Goal: Complete application form: Complete application form

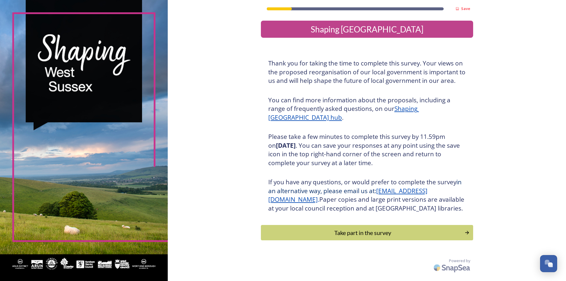
click at [204, 203] on div "Save Shaping [GEOGRAPHIC_DATA] Thank you for taking the time to complete this s…" at bounding box center [367, 137] width 399 height 275
click at [354, 237] on div "Take part in the survey" at bounding box center [362, 232] width 199 height 9
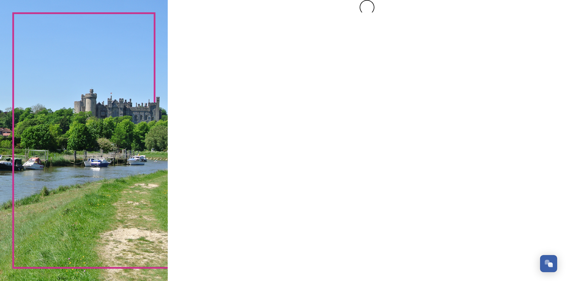
scroll to position [0, 0]
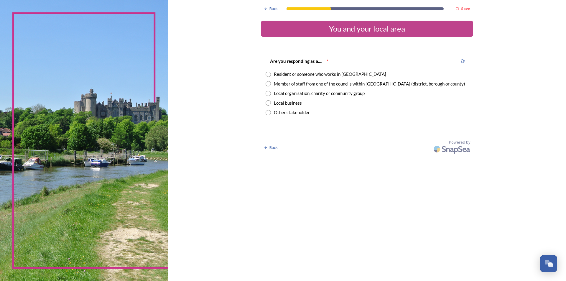
click at [268, 85] on input "radio" at bounding box center [268, 83] width 5 height 5
radio input "true"
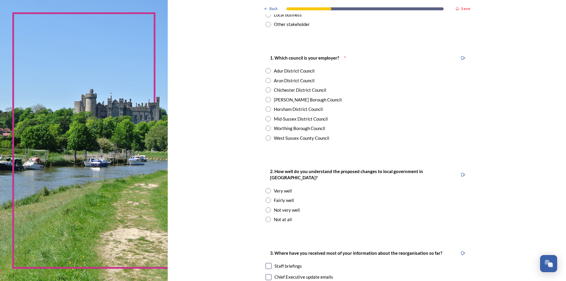
scroll to position [89, 0]
click at [266, 109] on input "radio" at bounding box center [268, 108] width 5 height 5
radio input "true"
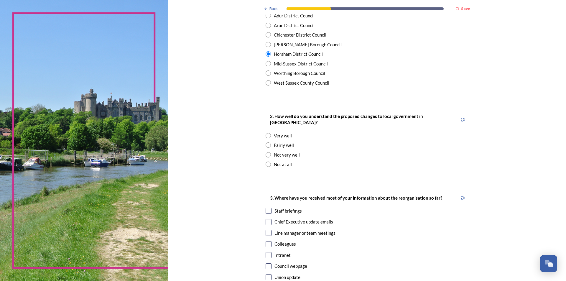
scroll to position [148, 0]
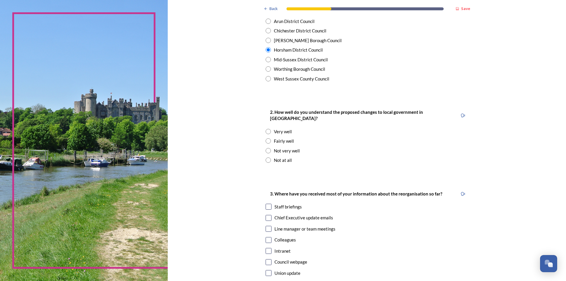
click at [268, 129] on input "radio" at bounding box center [268, 131] width 5 height 5
radio input "true"
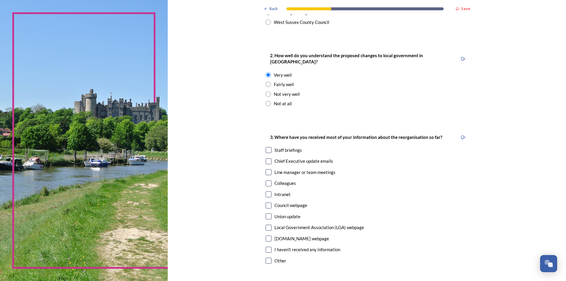
scroll to position [207, 0]
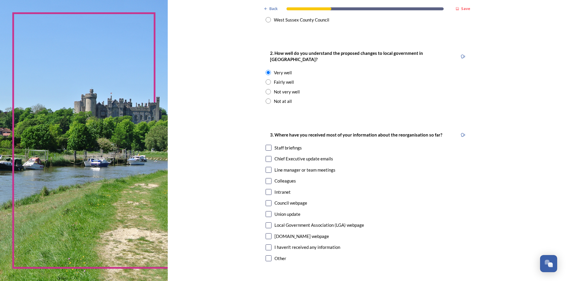
click at [267, 145] on input "checkbox" at bounding box center [269, 148] width 6 height 6
checkbox input "true"
click at [268, 156] on input "checkbox" at bounding box center [269, 159] width 6 height 6
checkbox input "true"
click at [266, 222] on input "checkbox" at bounding box center [269, 225] width 6 height 6
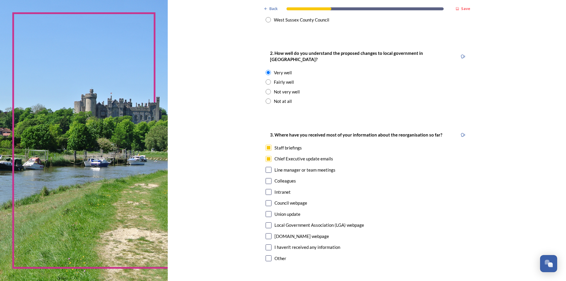
checkbox input "true"
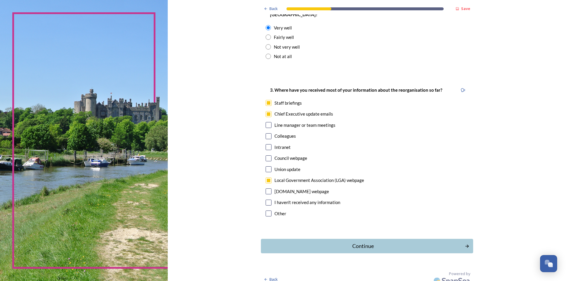
scroll to position [252, 0]
click at [355, 242] on div "Continue" at bounding box center [363, 246] width 200 height 8
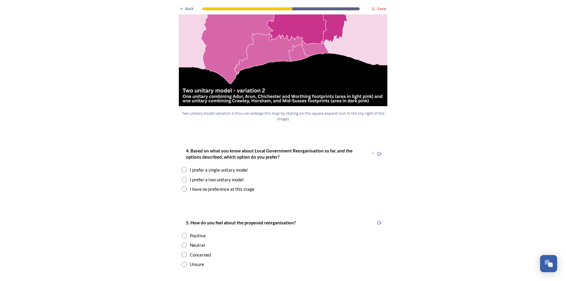
scroll to position [679, 0]
click at [182, 177] on input "radio" at bounding box center [184, 179] width 5 height 5
radio input "true"
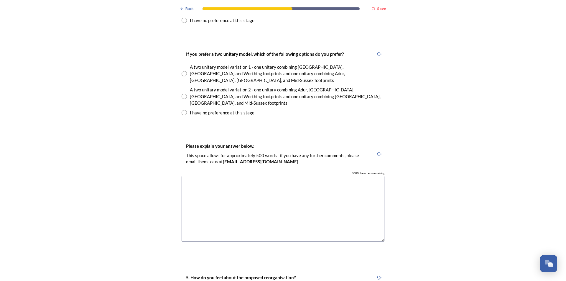
scroll to position [856, 0]
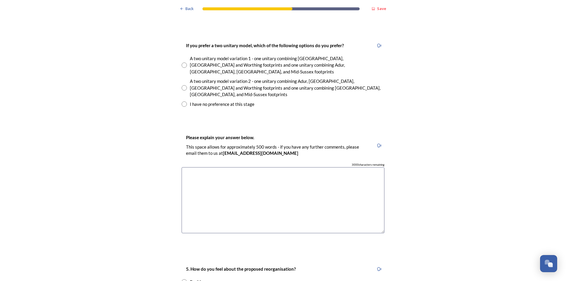
click at [183, 85] on input "radio" at bounding box center [184, 87] width 5 height 5
radio input "true"
click at [188, 167] on textarea at bounding box center [283, 200] width 203 height 66
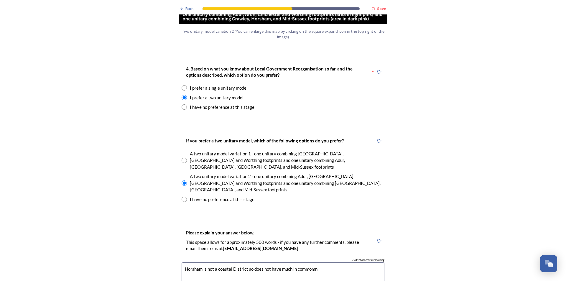
scroll to position [826, 0]
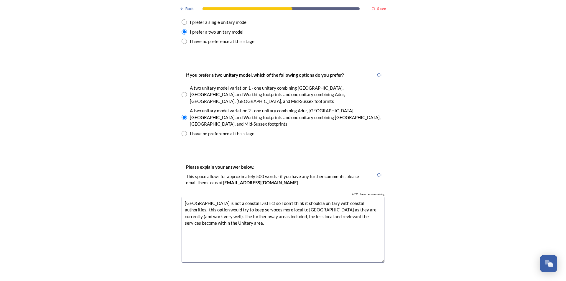
click at [227, 197] on textarea "[GEOGRAPHIC_DATA] is not a coastal District so I don't think it should a unitar…" at bounding box center [283, 230] width 203 height 66
click at [276, 197] on textarea "[GEOGRAPHIC_DATA] is not a coastal District so I don't think it should a unitar…" at bounding box center [283, 230] width 203 height 66
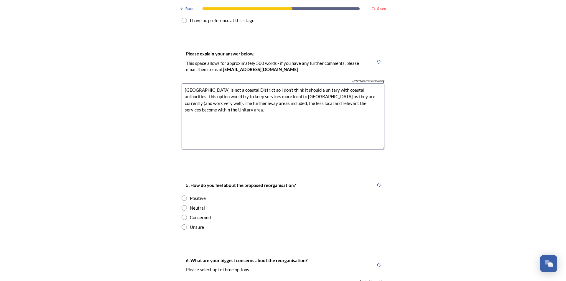
scroll to position [944, 0]
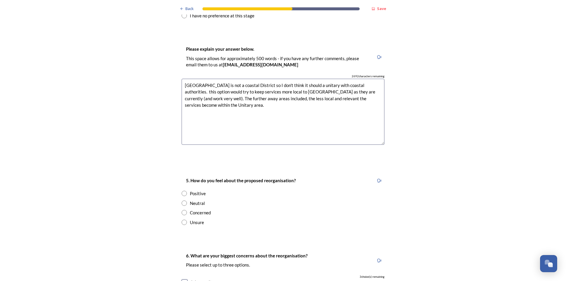
type textarea "[GEOGRAPHIC_DATA] is not a coastal District so I don't think it should a unitar…"
click at [182, 210] on input "radio" at bounding box center [184, 212] width 5 height 5
radio input "true"
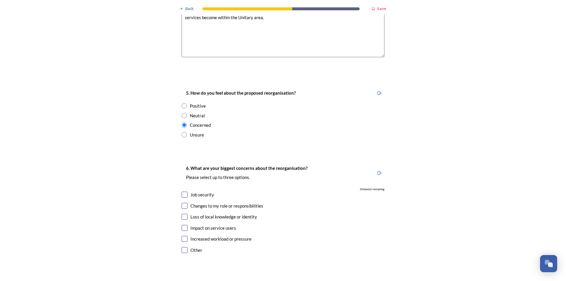
scroll to position [1033, 0]
click at [182, 224] on input "checkbox" at bounding box center [185, 227] width 6 height 6
checkbox input "true"
click at [184, 213] on input "checkbox" at bounding box center [185, 216] width 6 height 6
checkbox input "true"
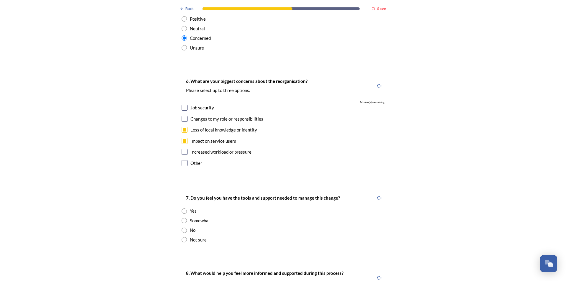
scroll to position [1121, 0]
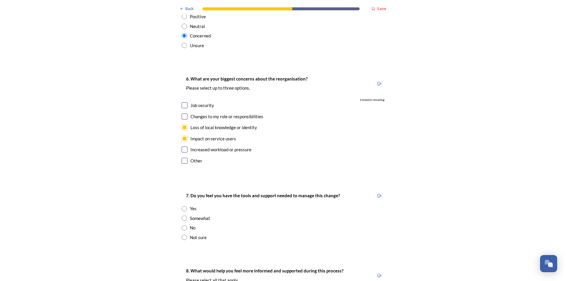
click at [184, 206] on input "radio" at bounding box center [184, 208] width 5 height 5
radio input "true"
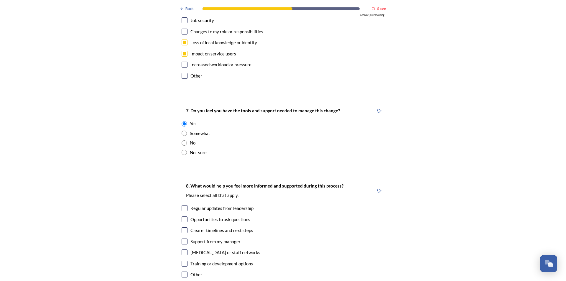
scroll to position [1210, 0]
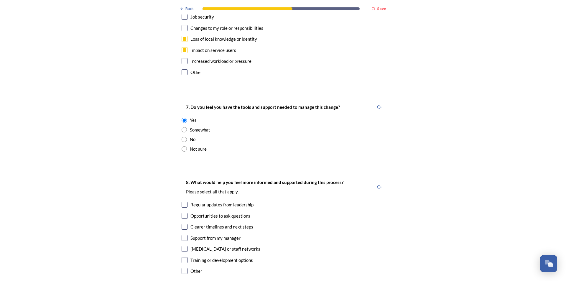
click at [185, 224] on input "checkbox" at bounding box center [185, 227] width 6 height 6
checkbox input "true"
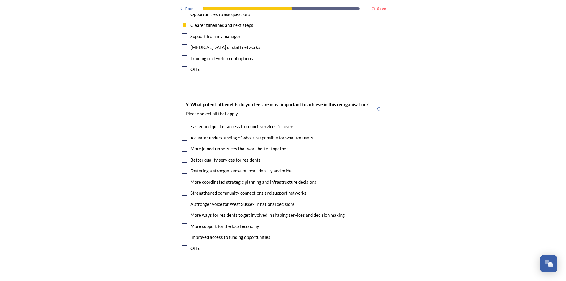
scroll to position [1416, 0]
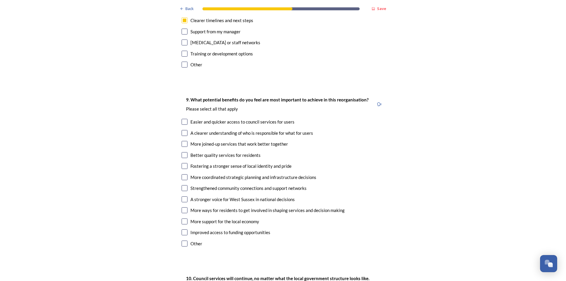
click at [182, 152] on input "checkbox" at bounding box center [185, 155] width 6 height 6
checkbox input "true"
click at [182, 141] on input "checkbox" at bounding box center [185, 144] width 6 height 6
checkbox input "true"
click at [182, 207] on input "checkbox" at bounding box center [185, 210] width 6 height 6
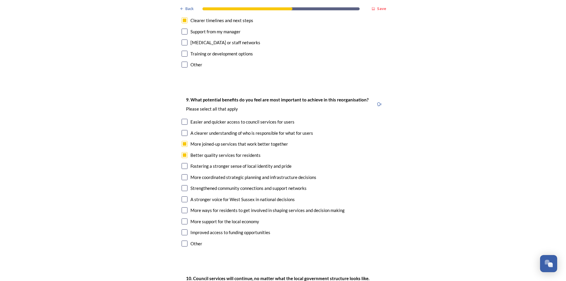
checkbox input "true"
click at [182, 230] on input "checkbox" at bounding box center [185, 233] width 6 height 6
checkbox input "true"
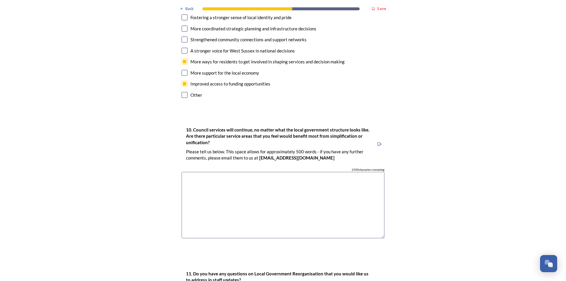
scroll to position [1564, 0]
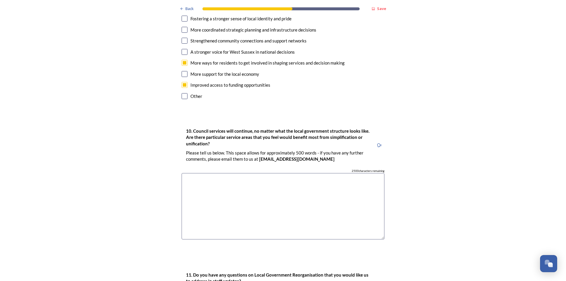
click at [193, 173] on textarea at bounding box center [283, 206] width 203 height 66
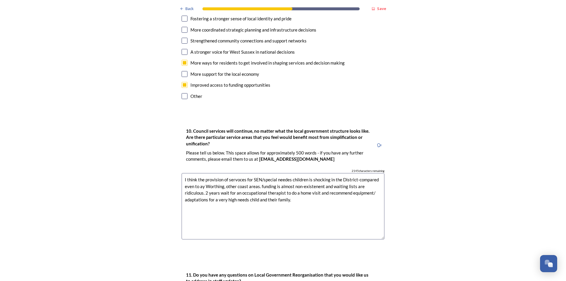
click at [286, 173] on textarea "I think the provision of servoces for SEN/special needes children is shocking i…" at bounding box center [283, 206] width 203 height 66
click at [294, 173] on textarea "I think the provision of servoces for SEN/special needs children is shocking in…" at bounding box center [283, 206] width 203 height 66
click at [185, 175] on textarea "I think the provision of servoces for SEN/special needs children is shocking in…" at bounding box center [283, 206] width 203 height 66
click at [236, 173] on textarea "I think the provision of servoces for SEN/special needs children is shocking in…" at bounding box center [283, 206] width 203 height 66
click at [311, 173] on textarea "I think the provision of services for SEN/special needs children is shocking in…" at bounding box center [283, 206] width 203 height 66
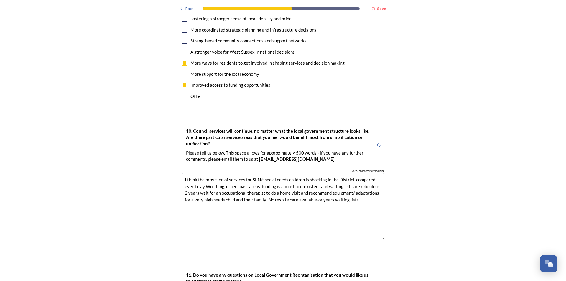
click at [362, 173] on textarea "I think the provision of services for SEN/special needs children is shocking in…" at bounding box center [283, 206] width 203 height 66
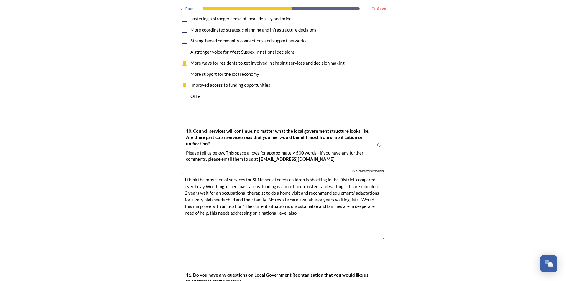
click at [184, 176] on textarea "I think the provision of services for SEN/special needs children is shocking in…" at bounding box center [283, 206] width 203 height 66
click at [280, 181] on textarea "I think the provision of services for SEN/special needs children is shocking in…" at bounding box center [283, 206] width 203 height 66
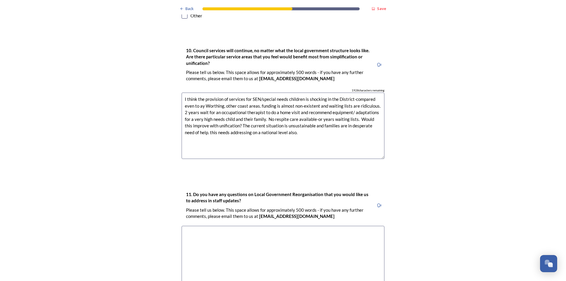
scroll to position [1682, 0]
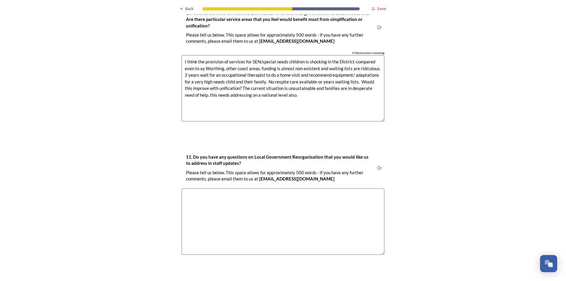
type textarea "I think the provision of services for SEN/special needs children is shocking in…"
drag, startPoint x: 187, startPoint y: 166, endPoint x: 235, endPoint y: 158, distance: 48.7
click at [188, 189] on textarea at bounding box center [283, 222] width 203 height 66
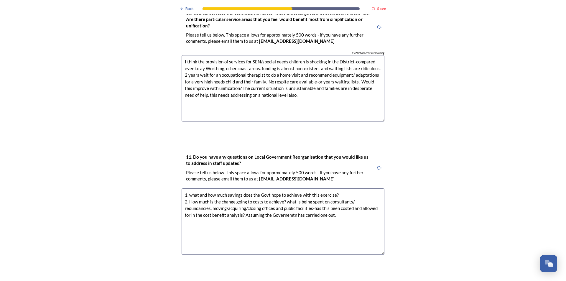
click at [284, 189] on textarea "1. what and how much savings does the Govt hope to achieve with this exercise? …" at bounding box center [283, 222] width 203 height 66
click at [336, 189] on textarea "1. what and how much savings does the Govt hope to achieve with this exercise? …" at bounding box center [283, 222] width 203 height 66
type textarea "1. what and how much savings does the Govt hope to achieve with this exercise? …"
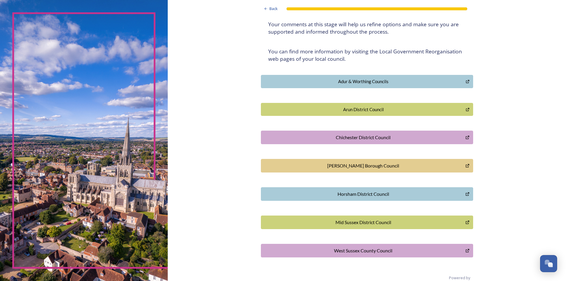
scroll to position [99, 0]
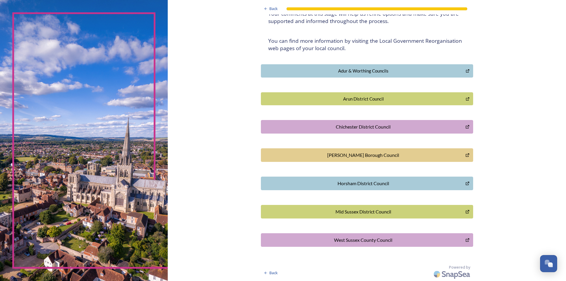
click at [364, 184] on div "Horsham District Council" at bounding box center [363, 183] width 199 height 7
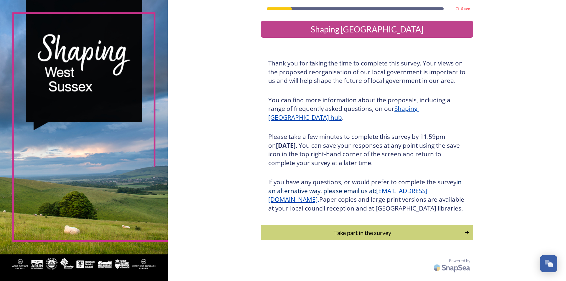
scroll to position [2, 0]
click at [348, 235] on div "Take part in the survey" at bounding box center [362, 232] width 199 height 9
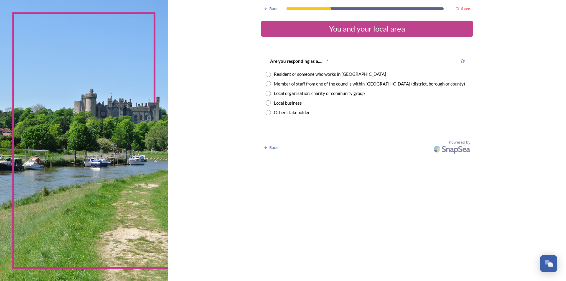
click at [268, 74] on input "radio" at bounding box center [268, 74] width 5 height 5
radio input "true"
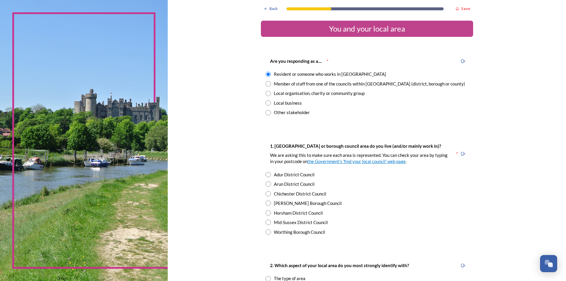
click at [266, 213] on input "radio" at bounding box center [268, 212] width 5 height 5
radio input "true"
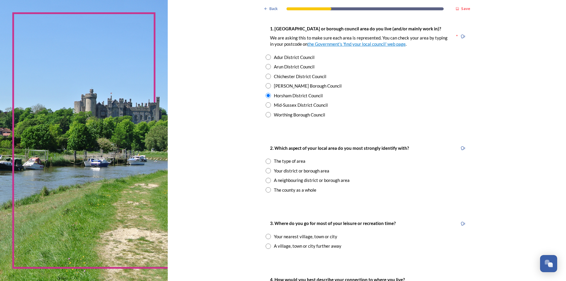
scroll to position [118, 0]
click at [268, 171] on input "radio" at bounding box center [268, 170] width 5 height 5
radio input "true"
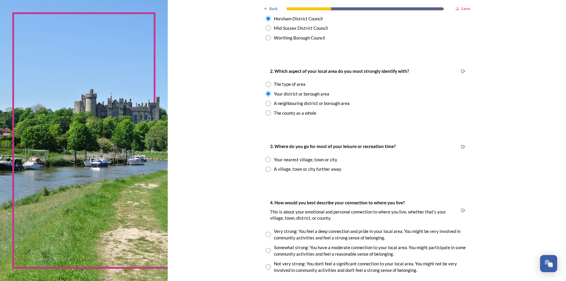
scroll to position [207, 0]
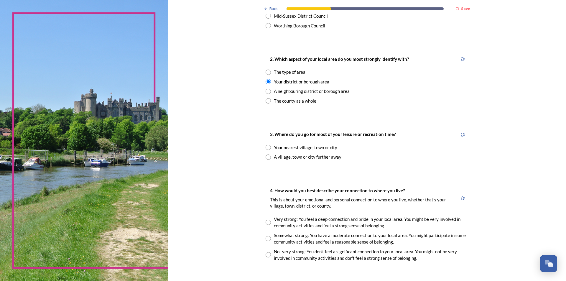
click at [267, 147] on input "radio" at bounding box center [268, 147] width 5 height 5
radio input "true"
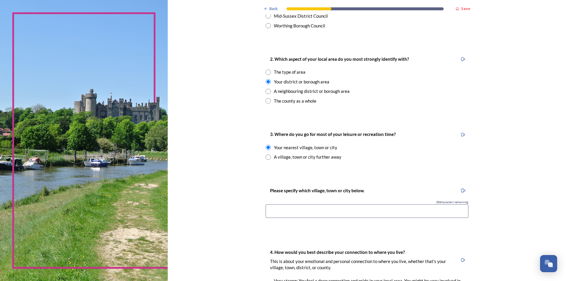
scroll to position [236, 0]
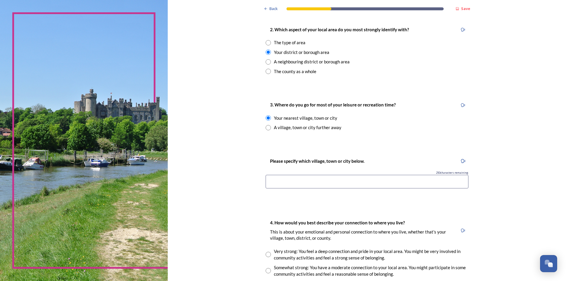
click at [268, 181] on input at bounding box center [367, 182] width 203 height 14
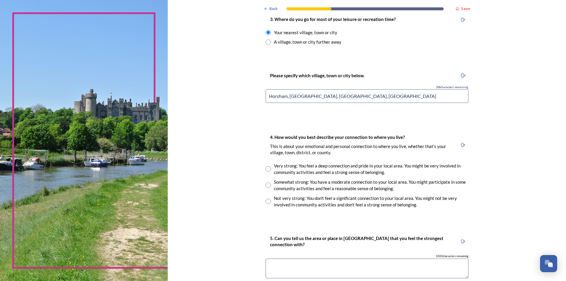
scroll to position [325, 0]
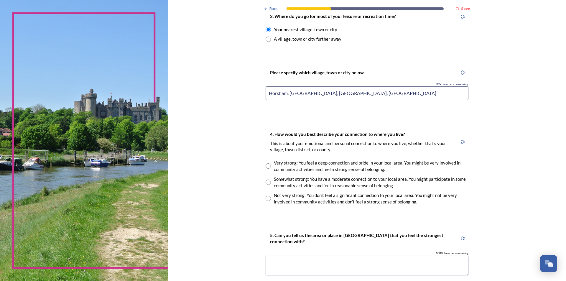
type input "Horsham, Billingshurst, Southwater, Slinfold"
click at [267, 166] on input "radio" at bounding box center [268, 165] width 5 height 5
radio input "true"
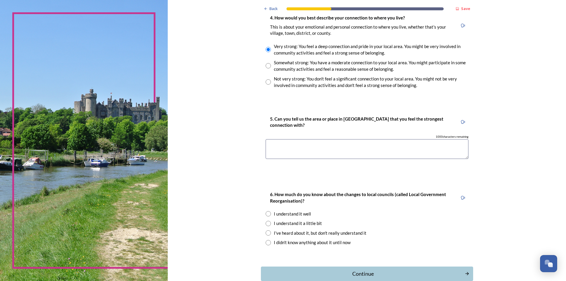
scroll to position [443, 0]
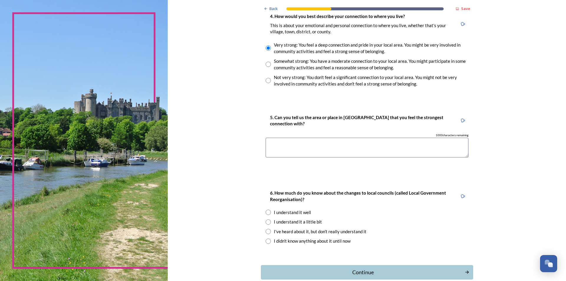
click at [272, 140] on textarea at bounding box center [367, 148] width 203 height 20
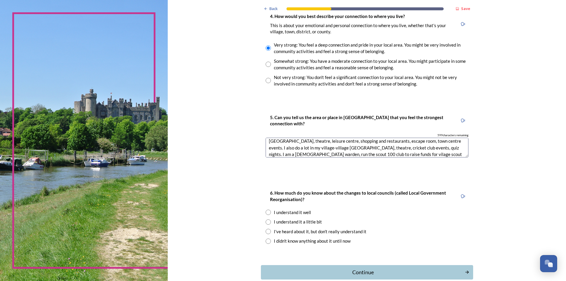
scroll to position [16, 0]
click at [390, 146] on textarea "I live in Slinfold and work in Horsham. I spend a lot of leisure time in Horsha…" at bounding box center [367, 148] width 203 height 20
click at [332, 148] on textarea "I live in Slinfold and work in Horsham. I spend a lot of leisure time in Horsha…" at bounding box center [367, 148] width 203 height 20
click at [393, 155] on textarea "I live in Slinfold and work in Horsham. I spend a lot of leisure time in Horsha…" at bounding box center [367, 148] width 203 height 20
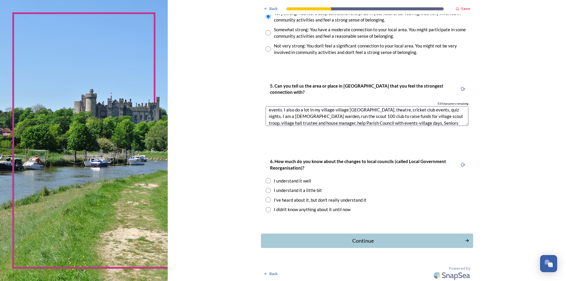
scroll to position [475, 0]
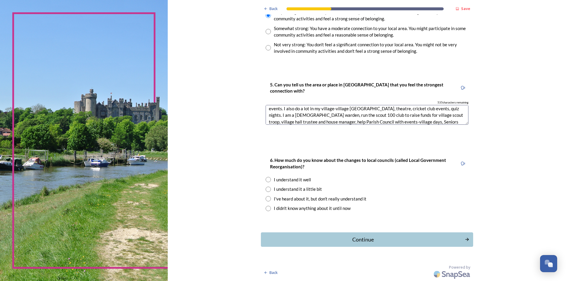
type textarea "I live in Slinfold and work in Horsham. I spend a lot of leisure time in Horsha…"
click at [267, 180] on input "radio" at bounding box center [268, 179] width 5 height 5
radio input "true"
click at [357, 239] on div "Continue" at bounding box center [363, 240] width 200 height 8
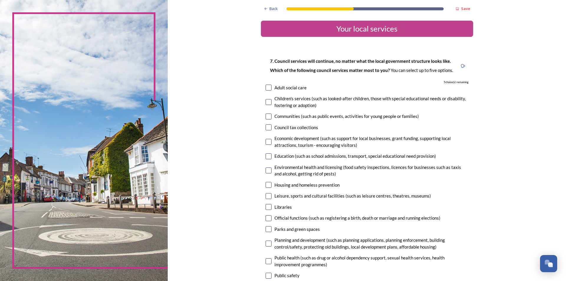
click at [266, 101] on input "checkbox" at bounding box center [269, 102] width 6 height 6
checkbox input "true"
click at [268, 116] on input "checkbox" at bounding box center [269, 117] width 6 height 6
checkbox input "true"
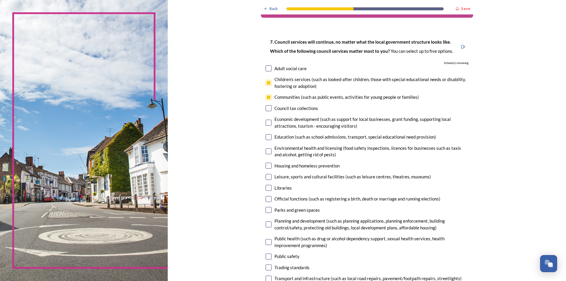
scroll to position [30, 0]
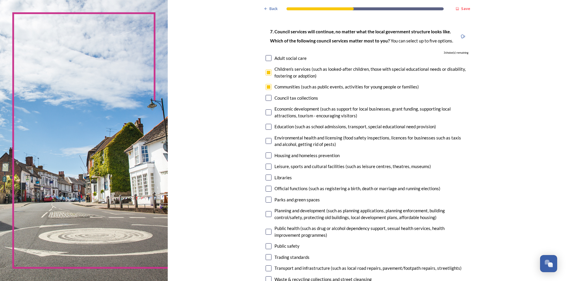
click at [266, 111] on input "checkbox" at bounding box center [269, 112] width 6 height 6
checkbox input "true"
click at [266, 127] on input "checkbox" at bounding box center [269, 127] width 6 height 6
checkbox input "true"
click at [266, 166] on input "checkbox" at bounding box center [269, 167] width 6 height 6
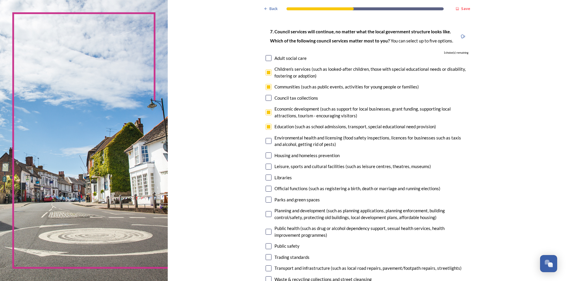
checkbox input "true"
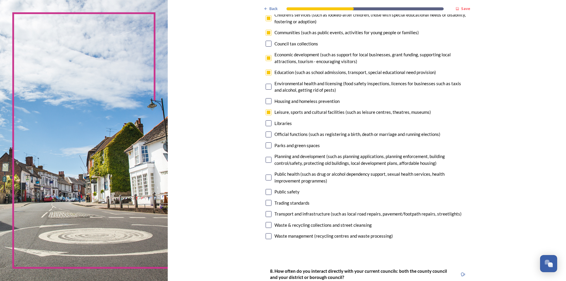
scroll to position [89, 0]
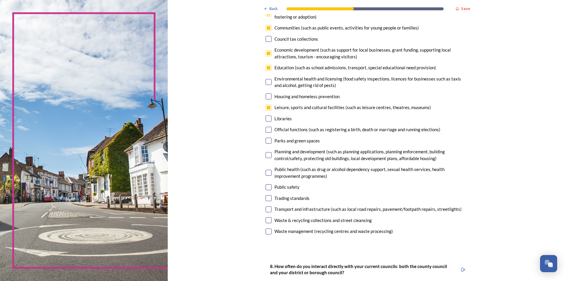
click at [267, 141] on input "checkbox" at bounding box center [269, 141] width 6 height 6
click at [267, 140] on input "checkbox" at bounding box center [269, 141] width 6 height 6
checkbox input "false"
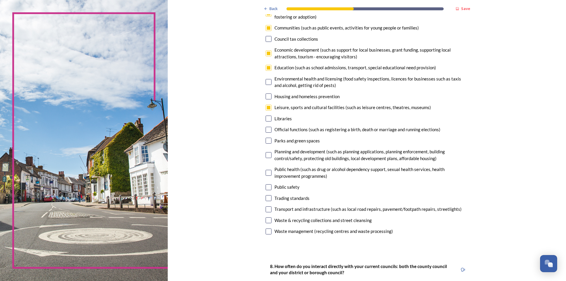
click at [267, 55] on input "checkbox" at bounding box center [269, 53] width 6 height 6
checkbox input "false"
click at [267, 187] on input "checkbox" at bounding box center [269, 187] width 6 height 6
checkbox input "true"
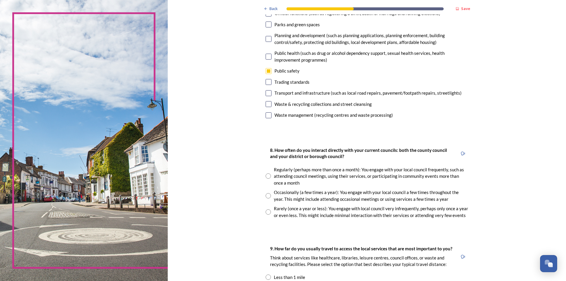
scroll to position [207, 0]
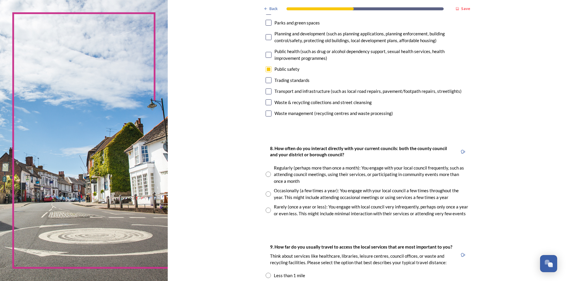
click at [266, 176] on input "radio" at bounding box center [268, 174] width 5 height 5
radio input "true"
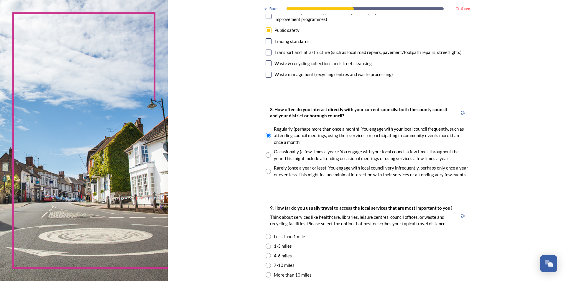
scroll to position [325, 0]
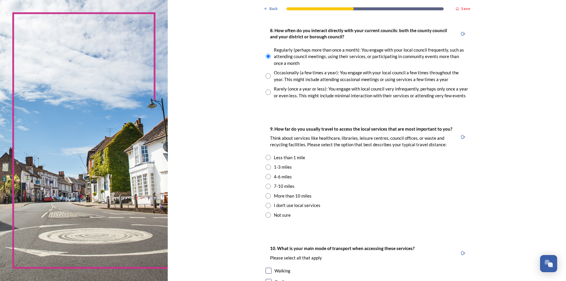
click at [267, 178] on input "radio" at bounding box center [268, 176] width 5 height 5
radio input "true"
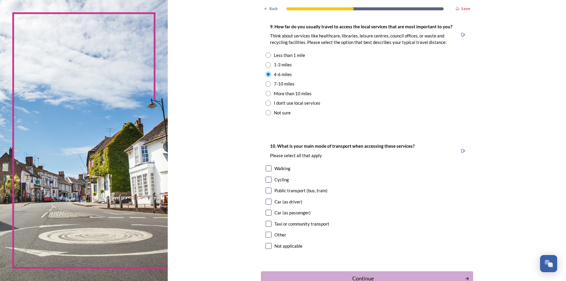
scroll to position [443, 0]
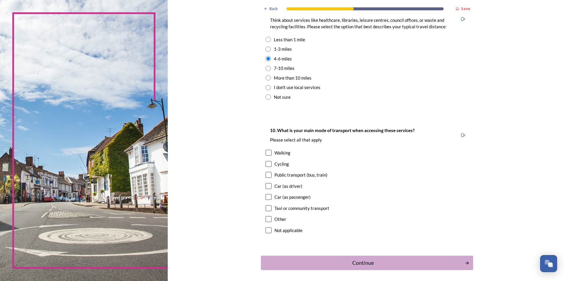
click at [267, 186] on input "checkbox" at bounding box center [269, 186] width 6 height 6
checkbox input "true"
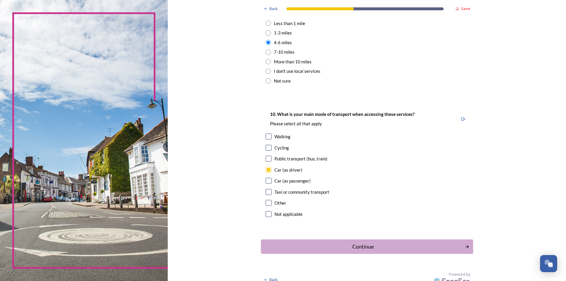
scroll to position [466, 0]
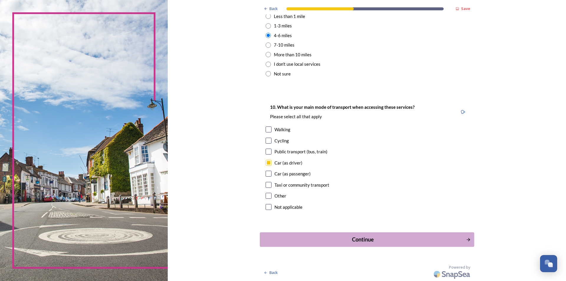
click at [366, 241] on div "Continue" at bounding box center [363, 240] width 200 height 8
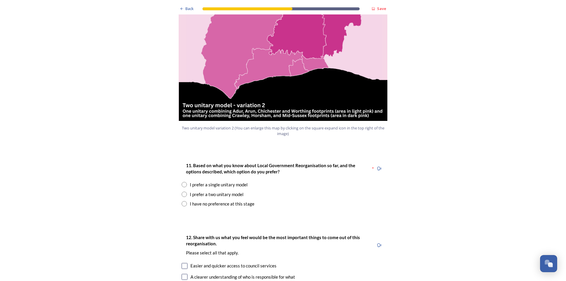
scroll to position [679, 0]
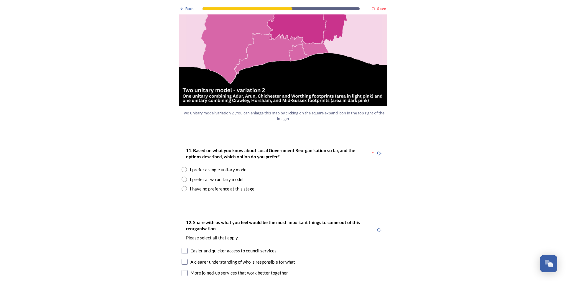
click at [182, 177] on input "radio" at bounding box center [184, 179] width 5 height 5
radio input "true"
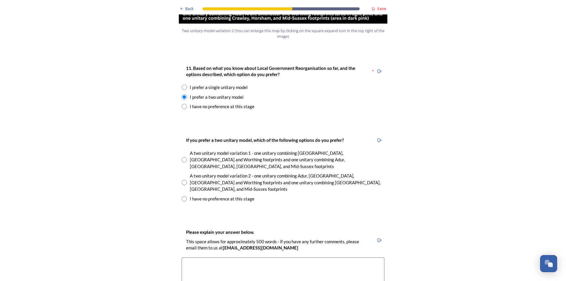
scroll to position [767, 0]
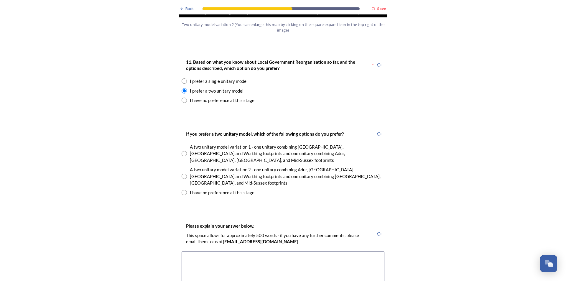
click at [183, 174] on input "radio" at bounding box center [184, 176] width 5 height 5
radio input "true"
click at [190, 251] on textarea at bounding box center [283, 284] width 203 height 66
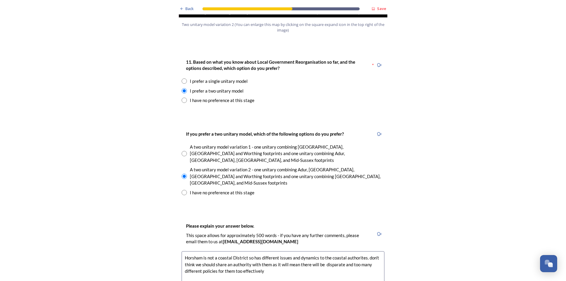
click at [236, 251] on textarea "Horsham is not a coastal District so has different issues and dynamics to the c…" at bounding box center [283, 284] width 203 height 66
click at [240, 251] on textarea "Horsham is not a coastal District so has different issues and dynamics to the c…" at bounding box center [283, 284] width 203 height 66
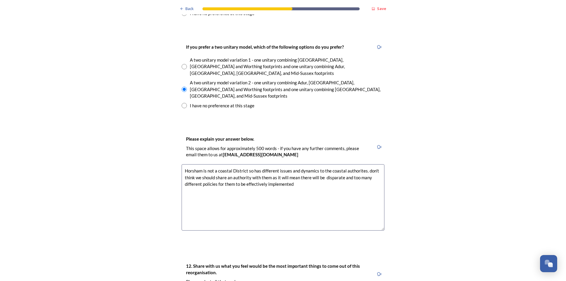
scroll to position [856, 0]
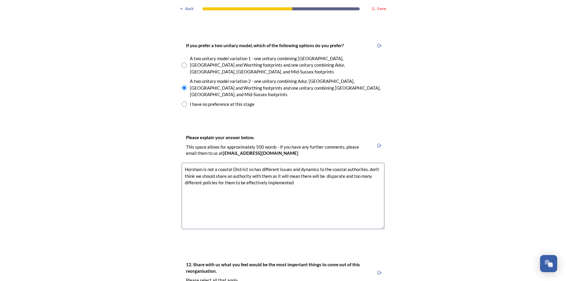
click at [359, 163] on textarea "Horsham is not a coastal District so has different issues and dynamics to the c…" at bounding box center [283, 196] width 203 height 66
click at [366, 163] on textarea "Horsham is not a coastal District so has different issues and dynamics to the c…" at bounding box center [283, 196] width 203 height 66
click at [295, 163] on textarea "Horsham is not a coastal District so has different issues and dynamics to the c…" at bounding box center [283, 196] width 203 height 66
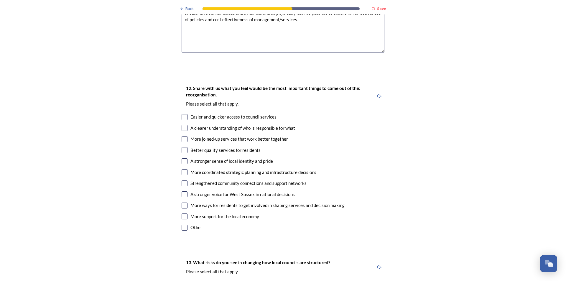
scroll to position [1033, 0]
type textarea "Horsham is not a coastal District so has different issues and dynamics to the c…"
click at [182, 114] on input "checkbox" at bounding box center [185, 117] width 6 height 6
checkbox input "true"
click at [185, 147] on input "checkbox" at bounding box center [185, 150] width 6 height 6
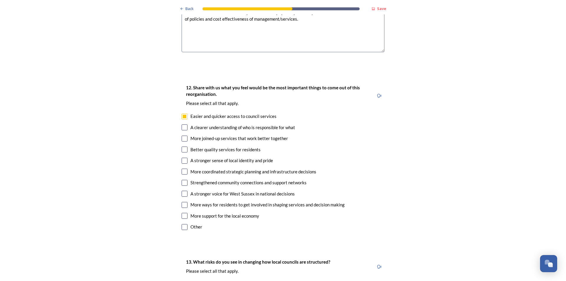
checkbox input "true"
click at [183, 180] on input "checkbox" at bounding box center [185, 183] width 6 height 6
checkbox input "true"
click at [183, 202] on input "checkbox" at bounding box center [185, 205] width 6 height 6
checkbox input "true"
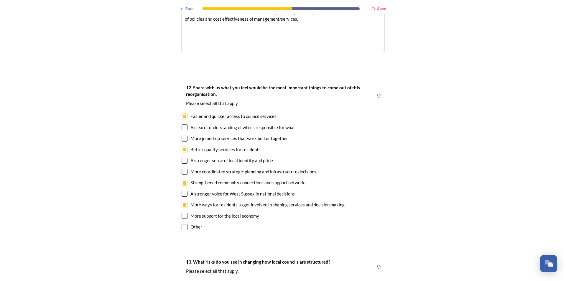
click at [183, 136] on input "checkbox" at bounding box center [185, 139] width 6 height 6
checkbox input "true"
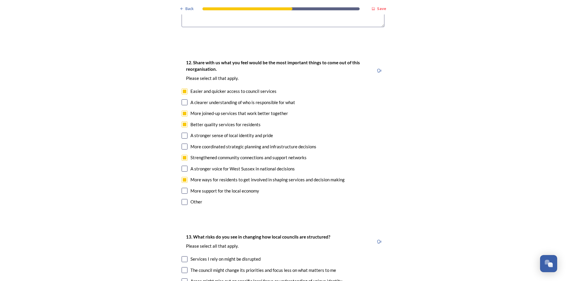
scroll to position [1151, 0]
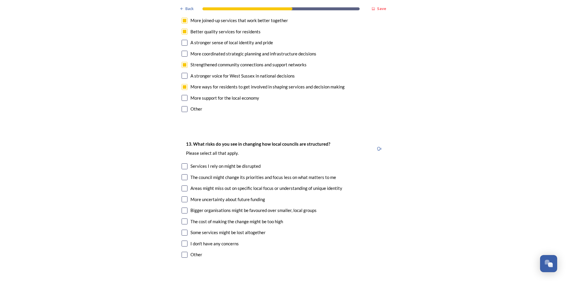
click at [184, 186] on input "checkbox" at bounding box center [185, 189] width 6 height 6
checkbox input "true"
click at [183, 219] on input "checkbox" at bounding box center [185, 222] width 6 height 6
checkbox input "true"
click at [183, 230] on input "checkbox" at bounding box center [185, 233] width 6 height 6
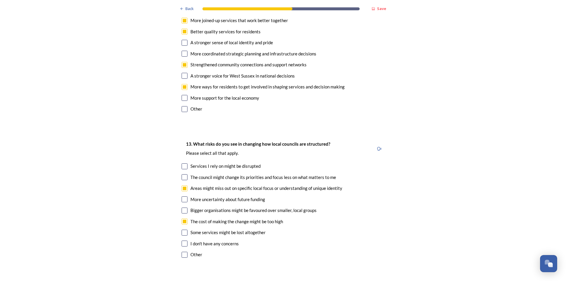
checkbox input "true"
click at [183, 174] on input "checkbox" at bounding box center [185, 177] width 6 height 6
checkbox input "true"
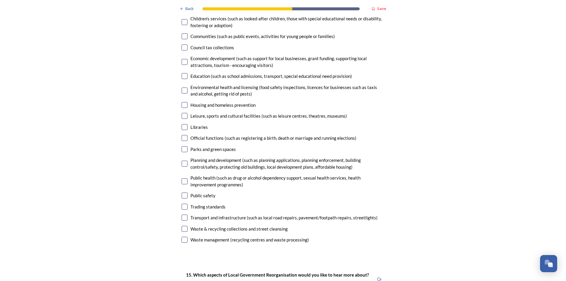
scroll to position [1475, 0]
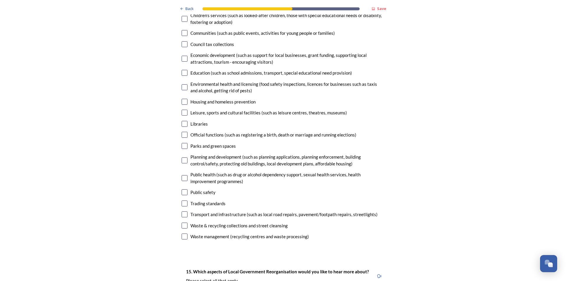
click at [183, 212] on input "checkbox" at bounding box center [185, 215] width 6 height 6
checkbox input "true"
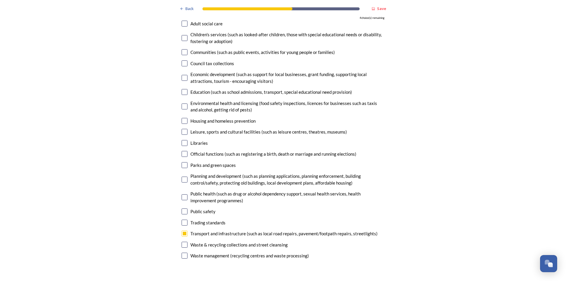
scroll to position [1446, 0]
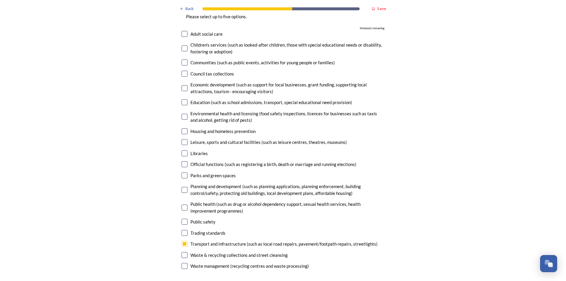
click at [185, 187] on input "checkbox" at bounding box center [185, 190] width 6 height 6
checkbox input "true"
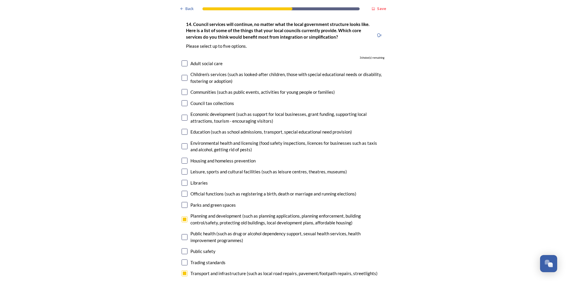
click at [182, 129] on input "checkbox" at bounding box center [185, 132] width 6 height 6
checkbox input "true"
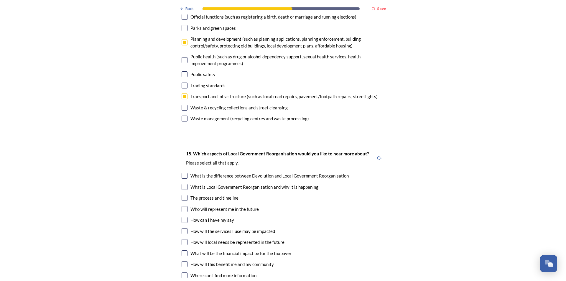
scroll to position [1652, 0]
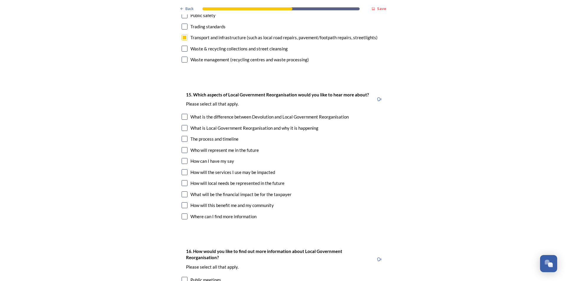
click at [182, 136] on input "checkbox" at bounding box center [185, 139] width 6 height 6
checkbox input "true"
click at [182, 147] on input "checkbox" at bounding box center [185, 150] width 6 height 6
checkbox input "true"
click at [182, 158] on input "checkbox" at bounding box center [185, 161] width 6 height 6
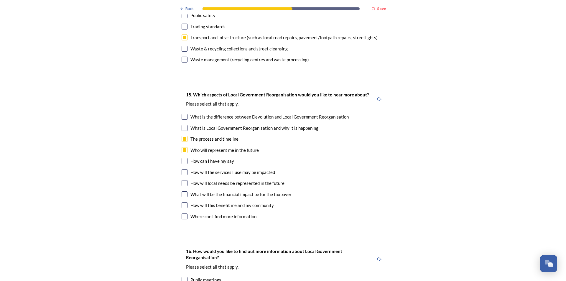
checkbox input "true"
click at [182, 169] on input "checkbox" at bounding box center [185, 172] width 6 height 6
checkbox input "true"
click at [182, 180] on input "checkbox" at bounding box center [185, 183] width 6 height 6
checkbox input "true"
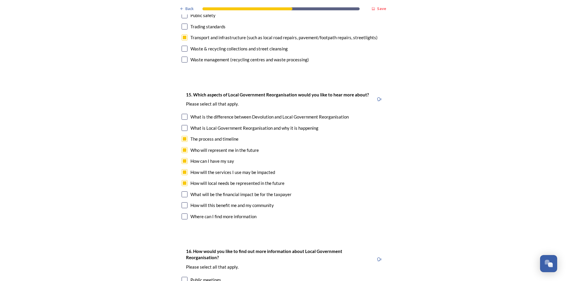
scroll to position [1682, 0]
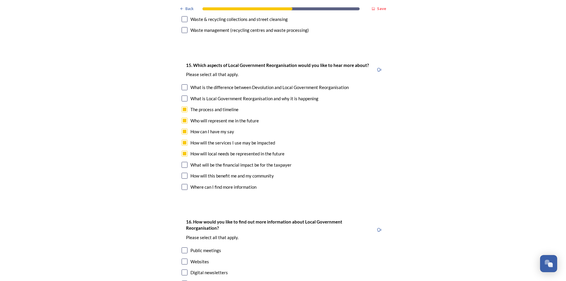
click at [182, 162] on input "checkbox" at bounding box center [185, 165] width 6 height 6
checkbox input "true"
click at [182, 173] on input "checkbox" at bounding box center [185, 176] width 6 height 6
checkbox input "true"
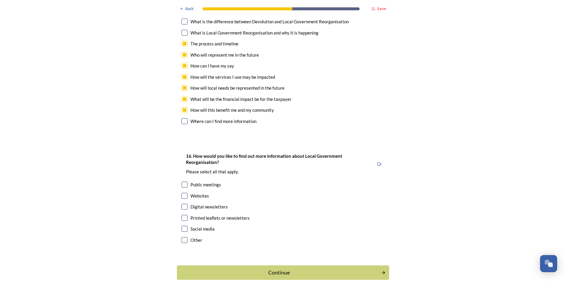
scroll to position [1750, 0]
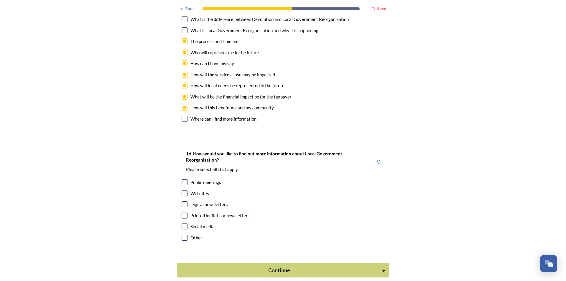
click at [182, 202] on input "checkbox" at bounding box center [185, 205] width 6 height 6
checkbox input "true"
click at [182, 191] on input "checkbox" at bounding box center [185, 194] width 6 height 6
checkbox input "true"
click at [183, 179] on input "checkbox" at bounding box center [185, 182] width 6 height 6
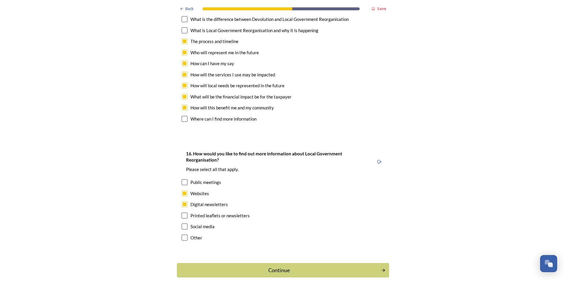
checkbox input "true"
click at [271, 266] on div "Continue" at bounding box center [279, 270] width 200 height 8
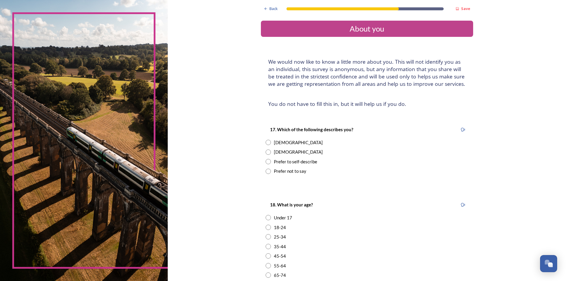
click at [266, 142] on input "radio" at bounding box center [268, 142] width 5 height 5
radio input "true"
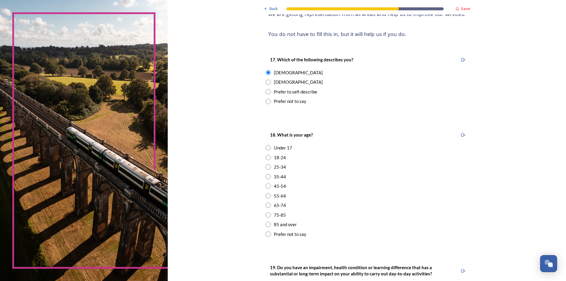
scroll to position [89, 0]
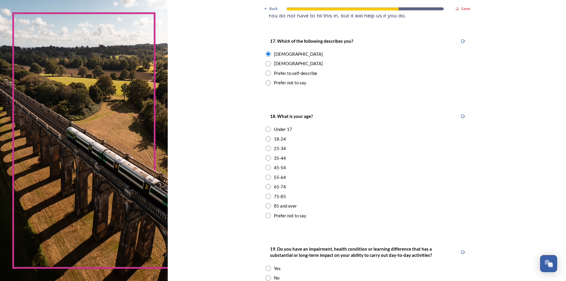
click at [266, 166] on input "radio" at bounding box center [268, 167] width 5 height 5
radio input "true"
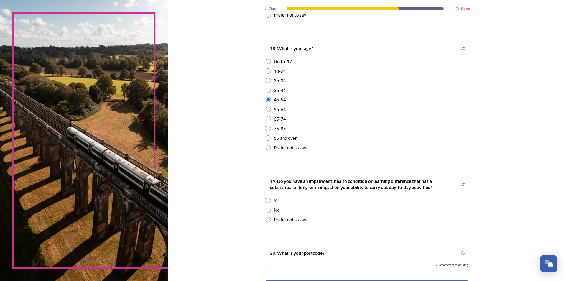
scroll to position [177, 0]
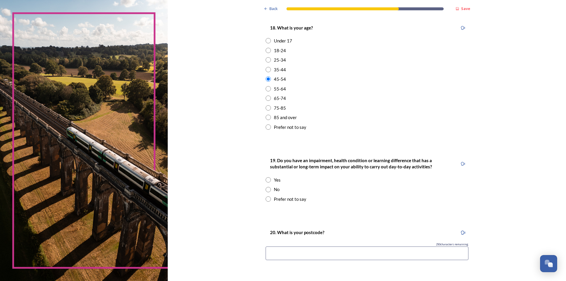
click at [267, 190] on input "radio" at bounding box center [268, 189] width 5 height 5
radio input "true"
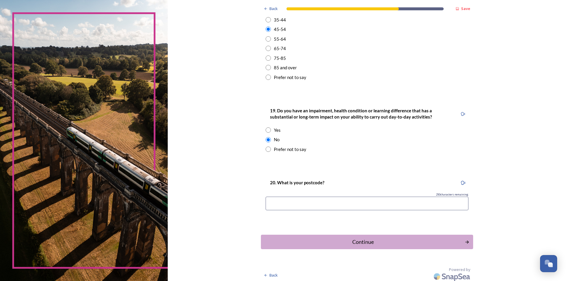
scroll to position [229, 0]
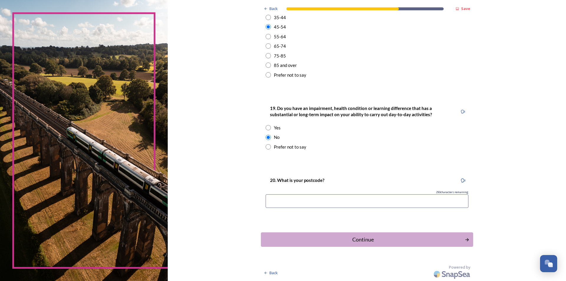
click at [276, 199] on input at bounding box center [367, 201] width 203 height 14
type input "RH13"
click at [363, 238] on div "Continue" at bounding box center [363, 240] width 200 height 8
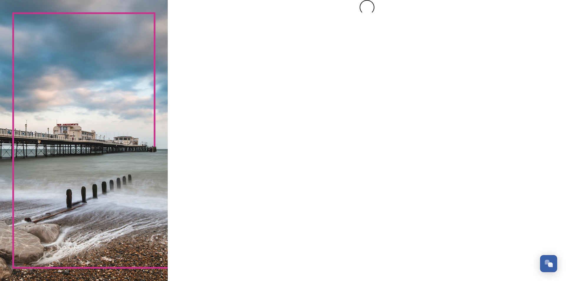
scroll to position [0, 0]
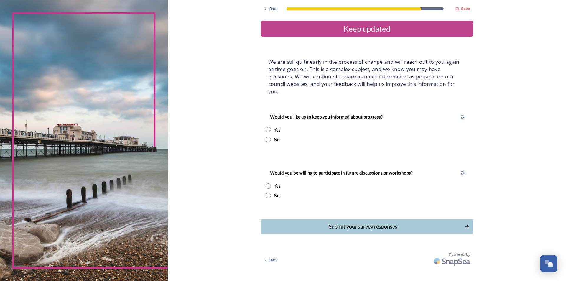
click at [268, 127] on input "radio" at bounding box center [268, 129] width 5 height 5
radio input "true"
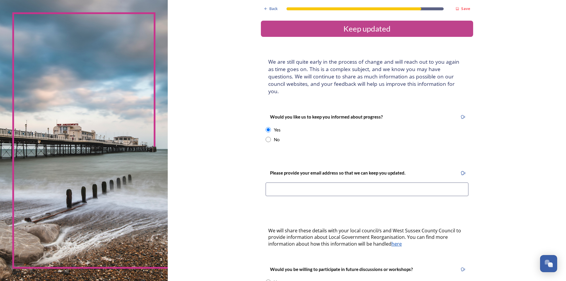
click at [274, 184] on input at bounding box center [367, 190] width 203 height 14
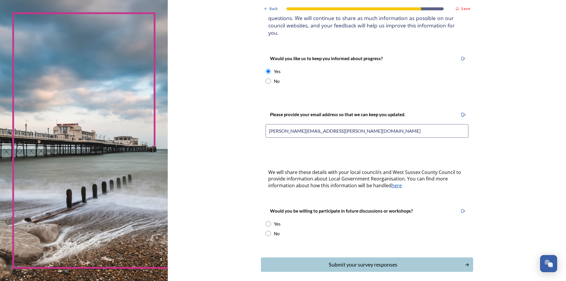
scroll to position [59, 0]
type input "emma.grundy@esfp.co.uk"
click at [267, 221] on input "radio" at bounding box center [268, 223] width 5 height 5
radio input "true"
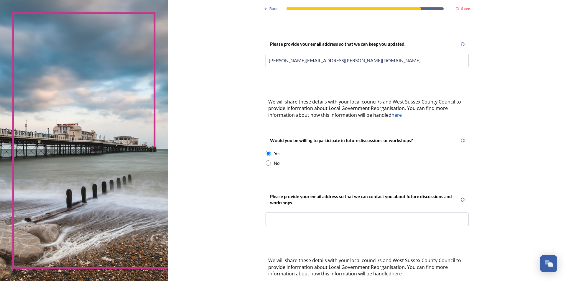
scroll to position [148, 0]
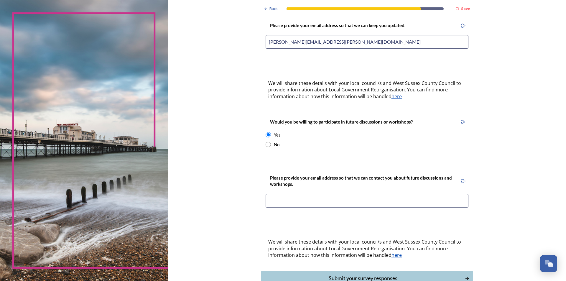
click at [283, 194] on input at bounding box center [367, 201] width 203 height 14
type input "emma.grundy@esfp.co.uk"
